Goal: Transaction & Acquisition: Purchase product/service

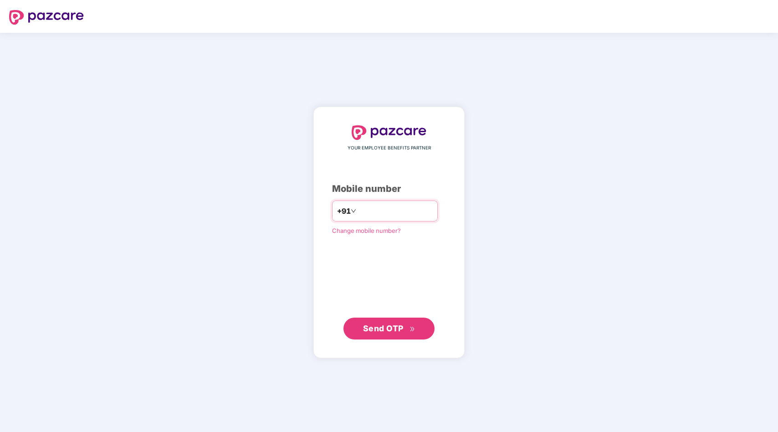
type input "**********"
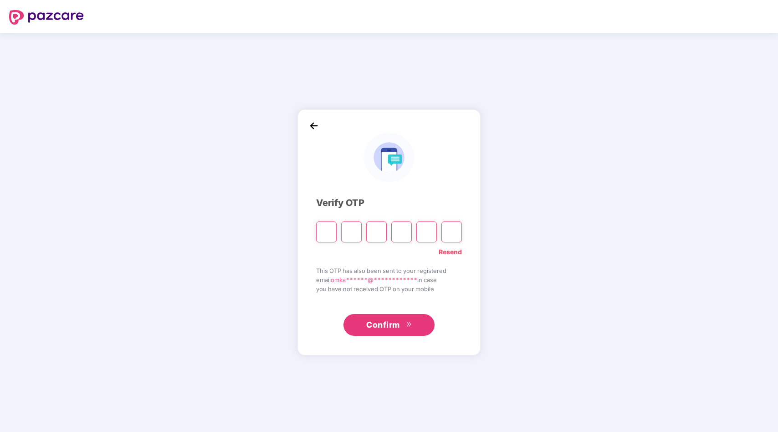
type input "*"
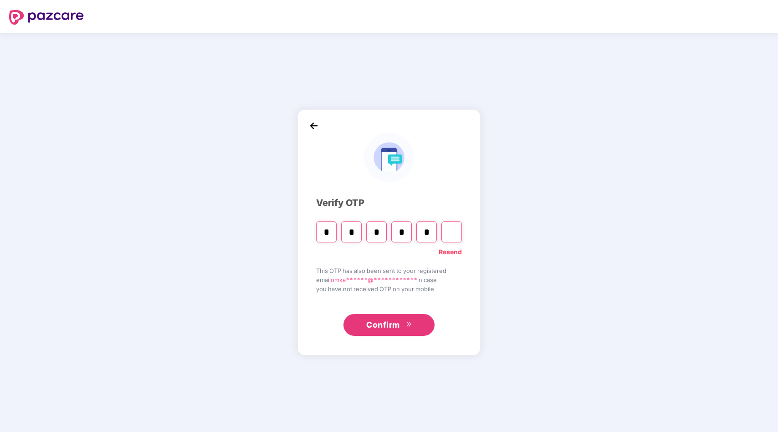
type input "*"
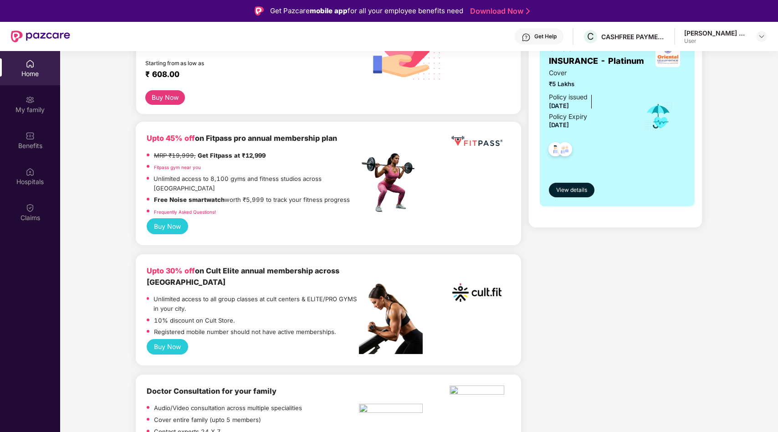
scroll to position [173, 0]
click at [176, 339] on button "Buy Now" at bounding box center [167, 346] width 41 height 15
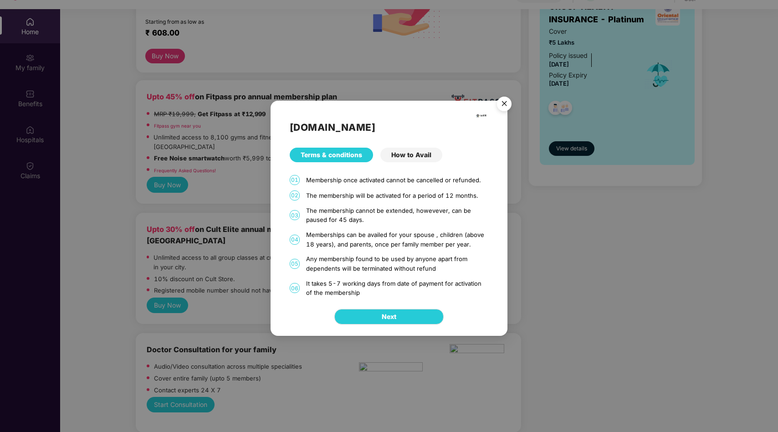
scroll to position [51, 0]
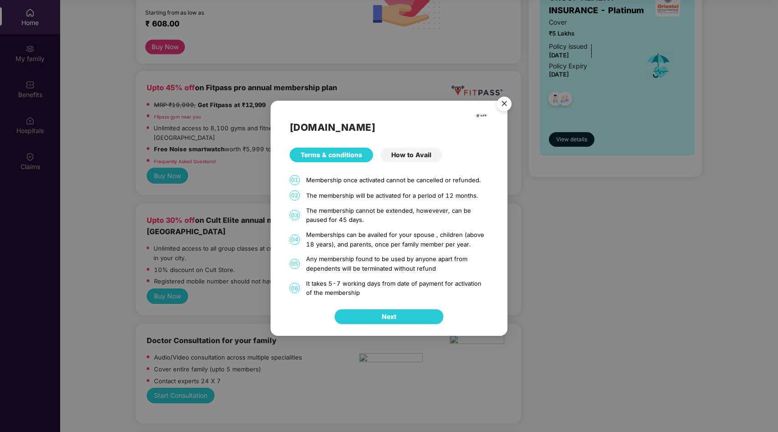
click at [396, 154] on div "How to Avail" at bounding box center [411, 155] width 62 height 15
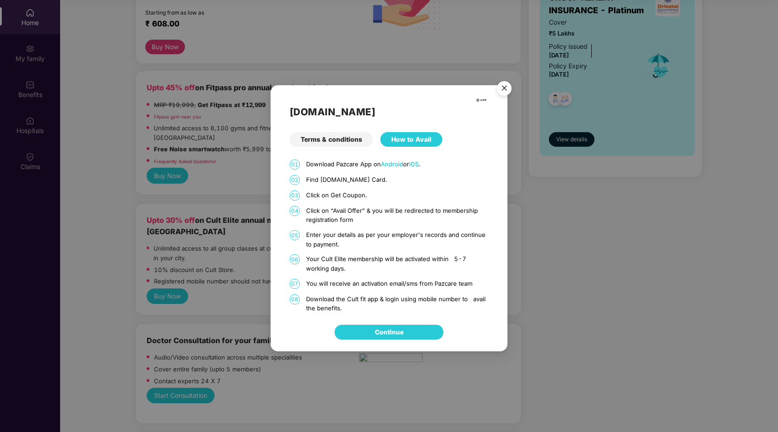
click at [345, 140] on div "Terms & conditions" at bounding box center [331, 139] width 83 height 15
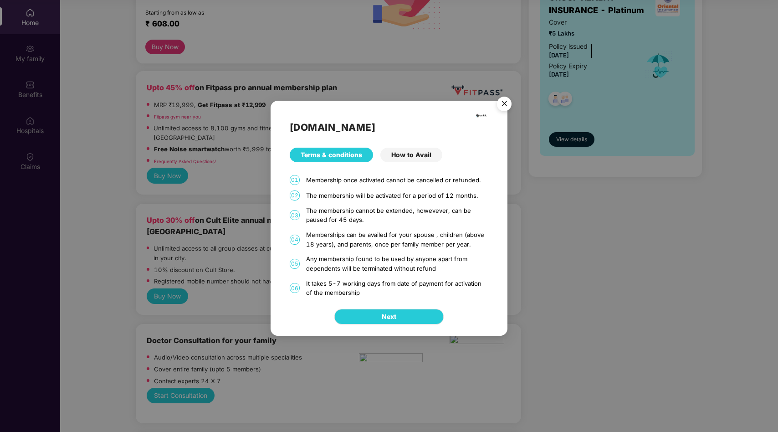
click at [419, 308] on div "Next" at bounding box center [389, 317] width 237 height 38
click at [416, 310] on button "Next" at bounding box center [388, 316] width 109 height 15
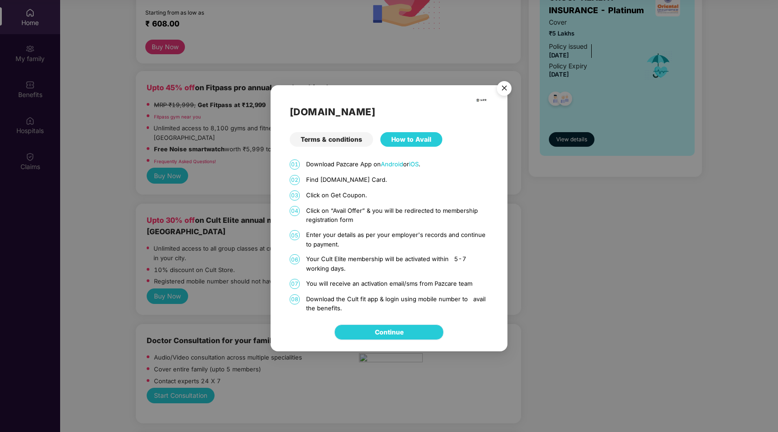
click at [404, 328] on link "Continue" at bounding box center [389, 332] width 29 height 10
click at [503, 88] on img "Close" at bounding box center [505, 90] width 26 height 26
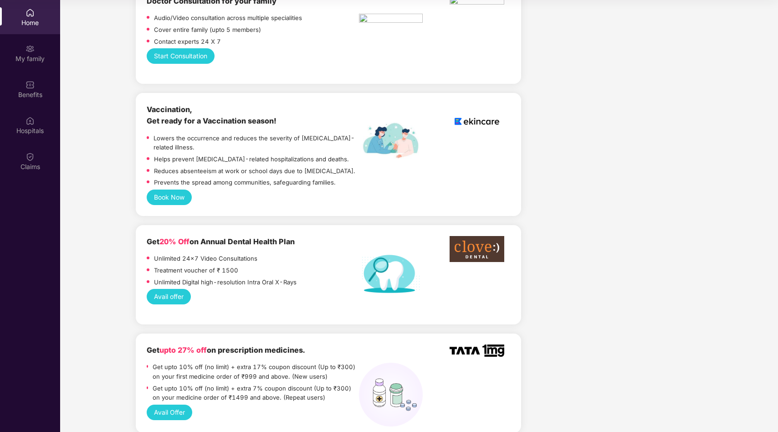
scroll to position [519, 0]
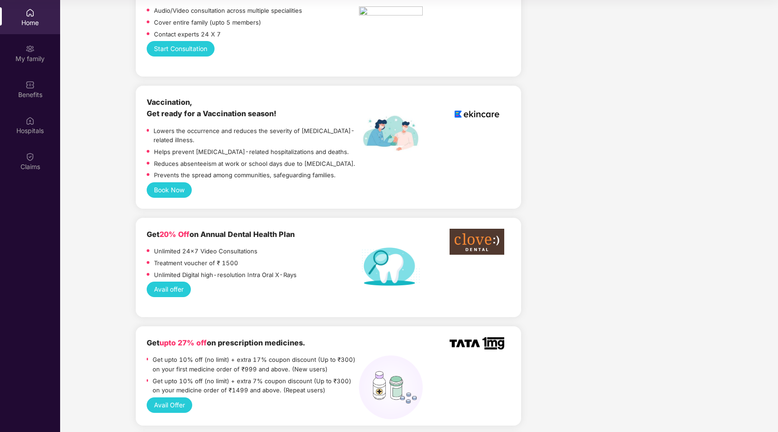
click at [185, 229] on div "Get 20% Off on Annual Dental Health Plan Unlimited 24x7 Video Consultations Tre…" at bounding box center [253, 255] width 212 height 53
click at [264, 282] on div "Avail offer" at bounding box center [329, 289] width 364 height 15
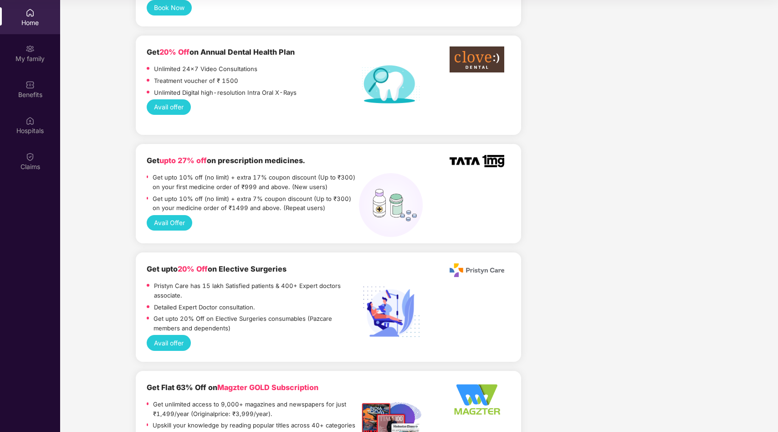
scroll to position [717, 0]
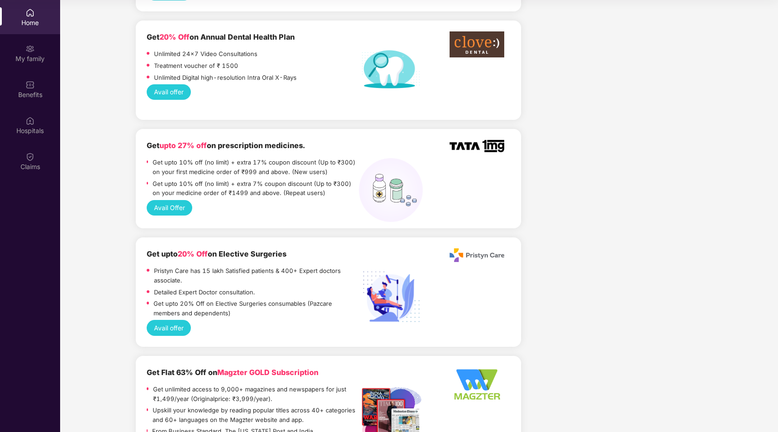
click at [503, 140] on img at bounding box center [477, 146] width 55 height 12
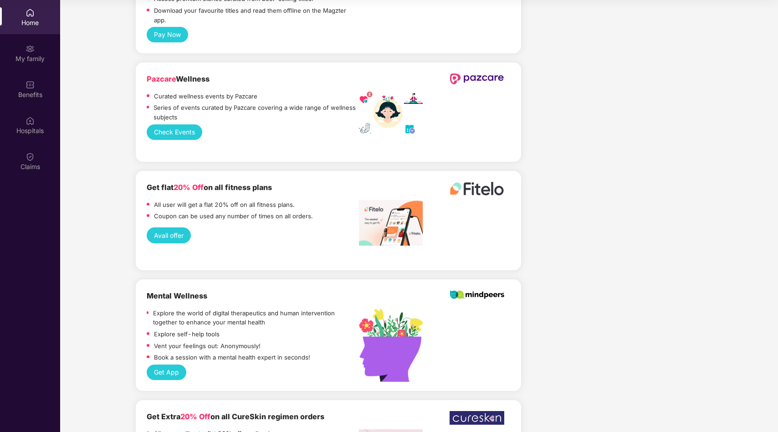
scroll to position [1182, 0]
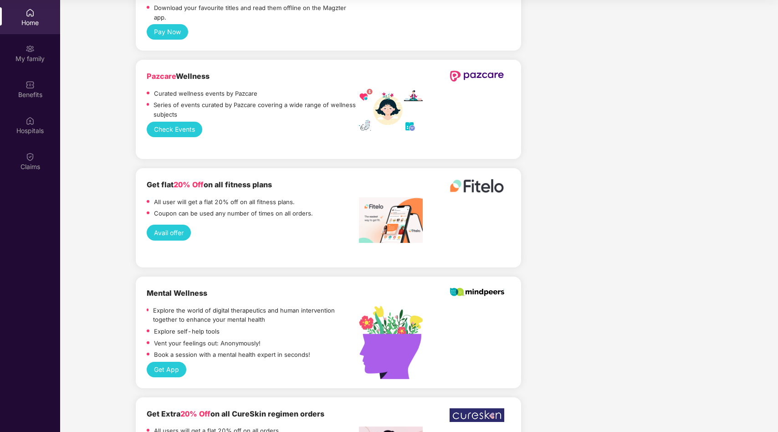
click at [173, 362] on button "Get App" at bounding box center [167, 369] width 40 height 15
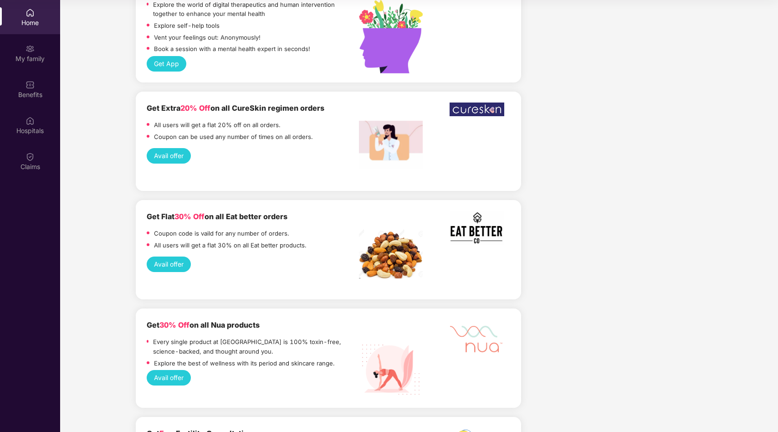
scroll to position [1492, 0]
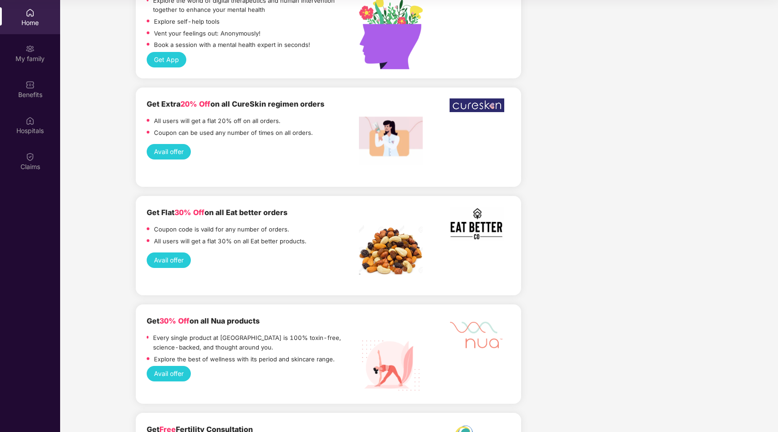
click at [160, 252] on button "Avail offer" at bounding box center [169, 259] width 44 height 15
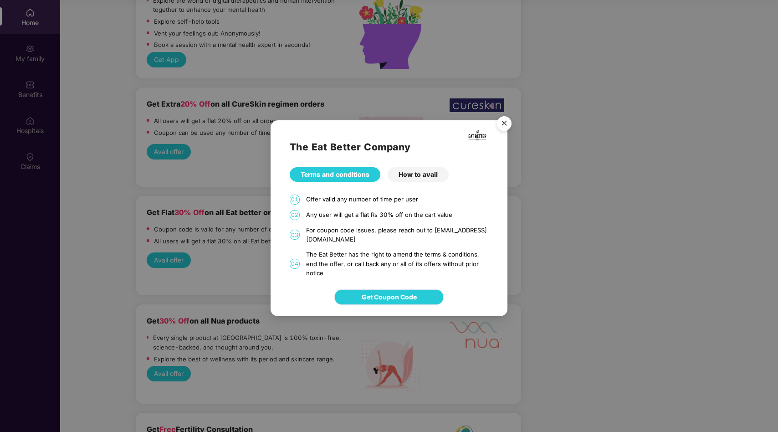
click at [391, 293] on span "Get Coupon Code" at bounding box center [389, 297] width 55 height 10
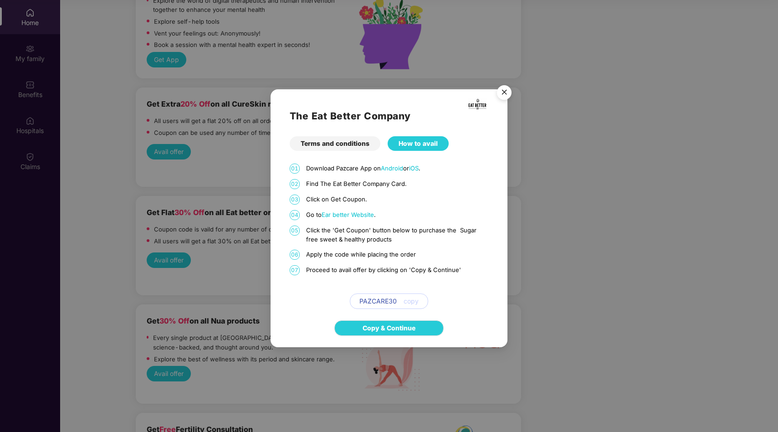
click at [351, 214] on span "Ear better Website" at bounding box center [348, 214] width 52 height 7
